Goal: Task Accomplishment & Management: Use online tool/utility

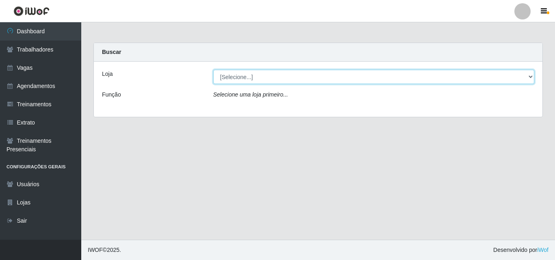
click at [271, 78] on select "[Selecione...] Castelinho Supermercado" at bounding box center [373, 77] width 321 height 14
select select "377"
click at [213, 70] on select "[Selecione...] Castelinho Supermercado" at bounding box center [373, 77] width 321 height 14
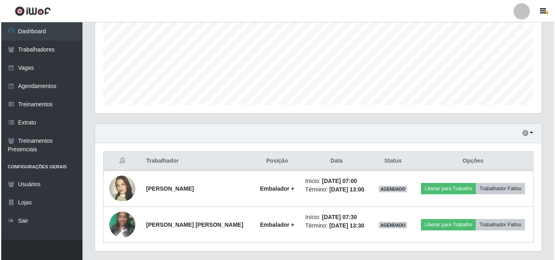
scroll to position [207, 0]
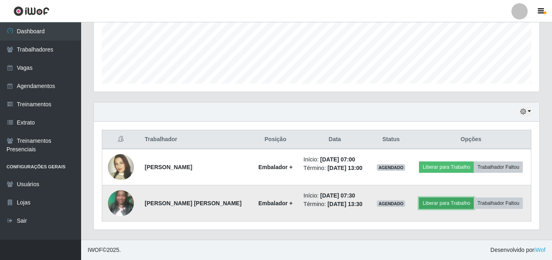
click at [429, 202] on button "Liberar para Trabalho" at bounding box center [446, 203] width 55 height 11
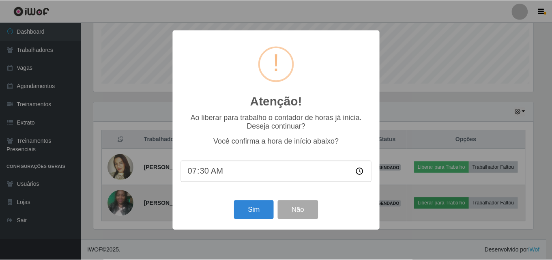
scroll to position [168, 442]
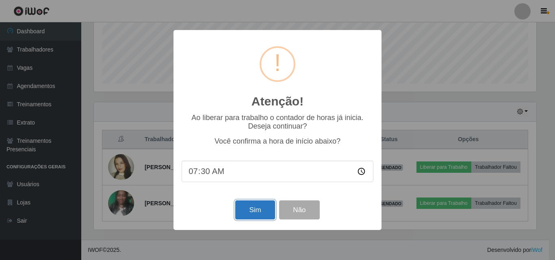
click at [268, 211] on button "Sim" at bounding box center [254, 210] width 39 height 19
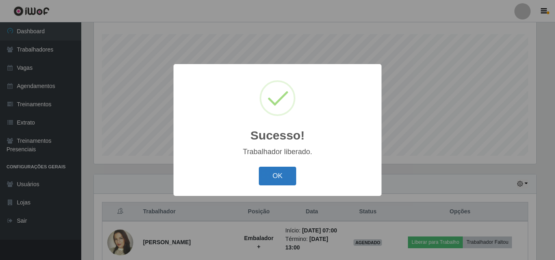
click at [278, 174] on button "OK" at bounding box center [278, 176] width 38 height 19
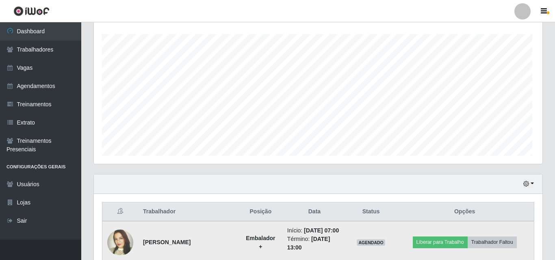
scroll to position [168, 446]
click at [442, 241] on button "Liberar para Trabalho" at bounding box center [438, 242] width 55 height 11
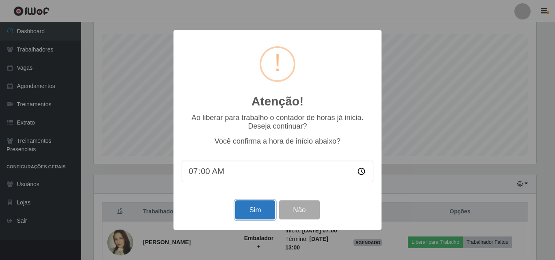
click at [260, 209] on button "Sim" at bounding box center [254, 210] width 39 height 19
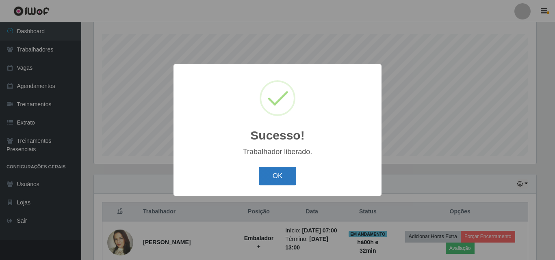
click at [279, 175] on button "OK" at bounding box center [278, 176] width 38 height 19
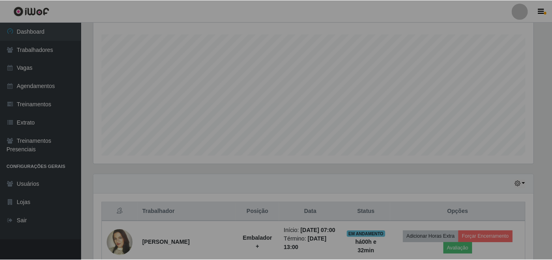
scroll to position [168, 446]
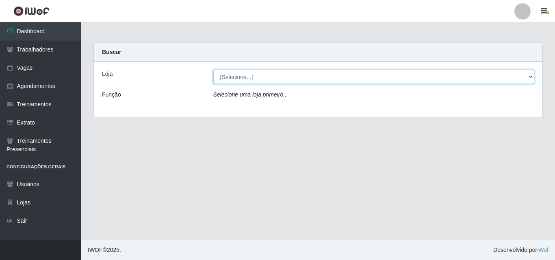
drag, startPoint x: 286, startPoint y: 74, endPoint x: 284, endPoint y: 78, distance: 4.9
click at [286, 74] on select "[Selecione...] Castelinho Supermercado" at bounding box center [373, 77] width 321 height 14
select select "377"
click at [213, 70] on select "[Selecione...] Castelinho Supermercado" at bounding box center [373, 77] width 321 height 14
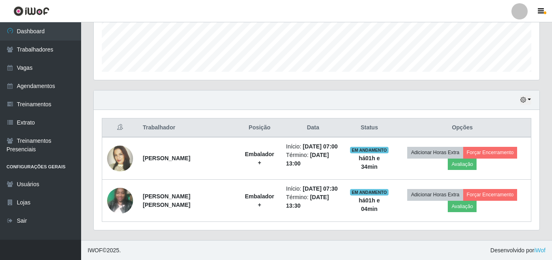
scroll to position [219, 0]
